Goal: Task Accomplishment & Management: Use online tool/utility

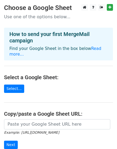
click at [16, 85] on link "Select..." at bounding box center [14, 89] width 20 height 8
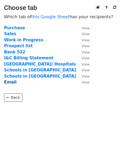
click at [12, 81] on strong "Email" at bounding box center [10, 82] width 12 height 5
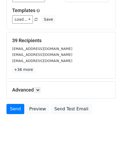
scroll to position [80, 0]
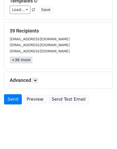
click at [21, 58] on link "+36 more" at bounding box center [21, 60] width 23 height 7
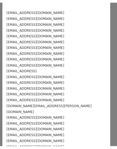
scroll to position [0, 0]
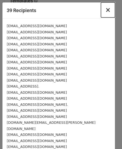
click at [105, 12] on span "×" at bounding box center [107, 10] width 5 height 8
